Goal: Transaction & Acquisition: Book appointment/travel/reservation

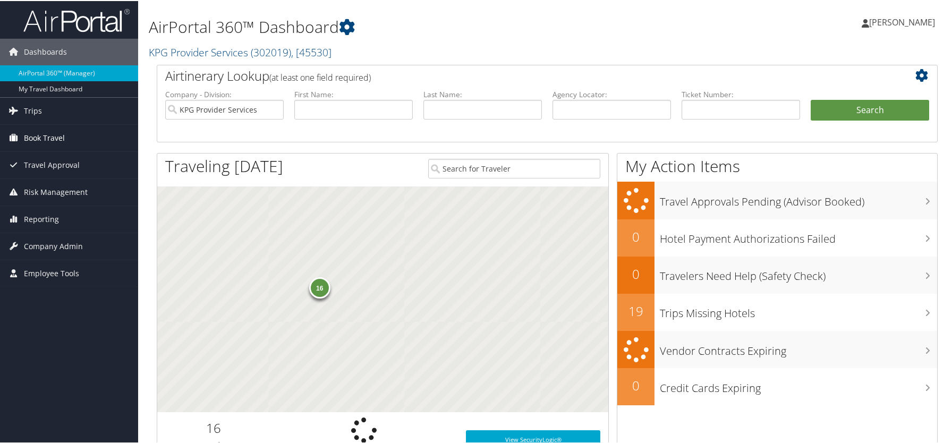
click at [74, 133] on link "Book Travel" at bounding box center [69, 137] width 138 height 27
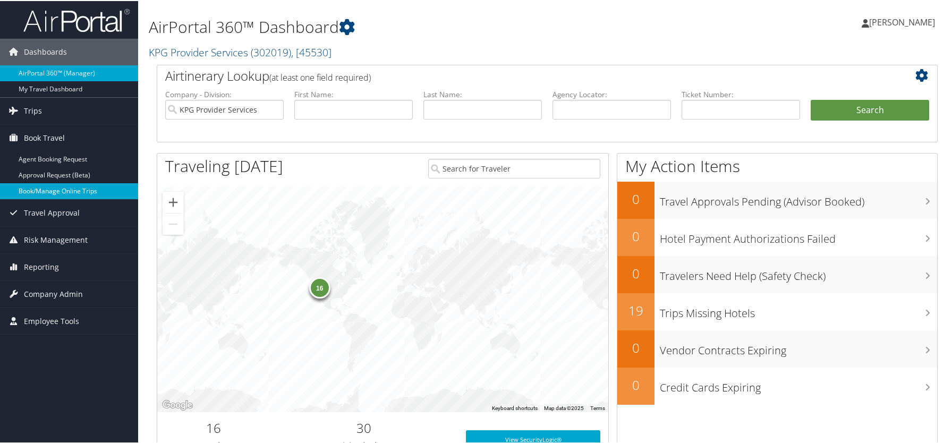
click at [73, 188] on link "Book/Manage Online Trips" at bounding box center [69, 190] width 138 height 16
